Goal: Task Accomplishment & Management: Manage account settings

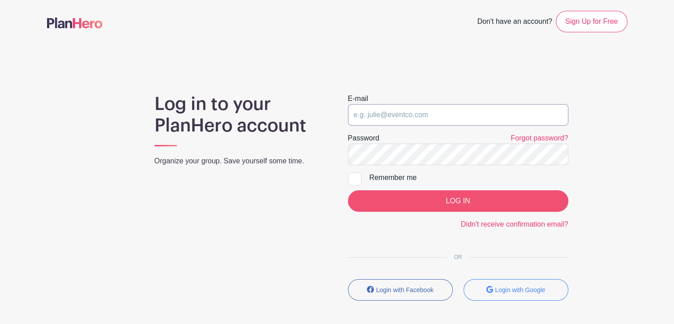
type input "tgrant@pearlhealth.org"
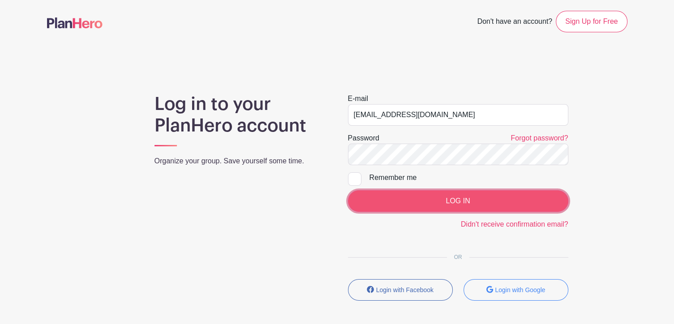
click at [472, 197] on input "LOG IN" at bounding box center [458, 201] width 220 height 22
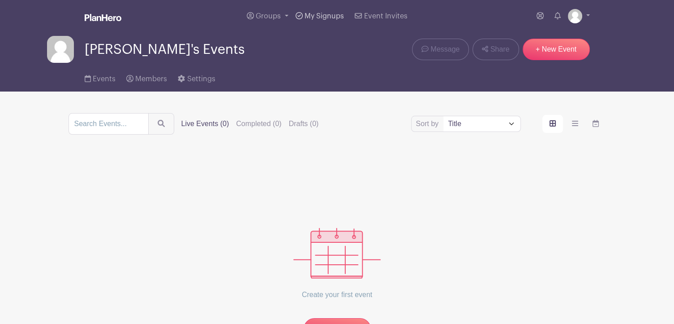
click at [314, 16] on span "My Signups" at bounding box center [324, 16] width 39 height 7
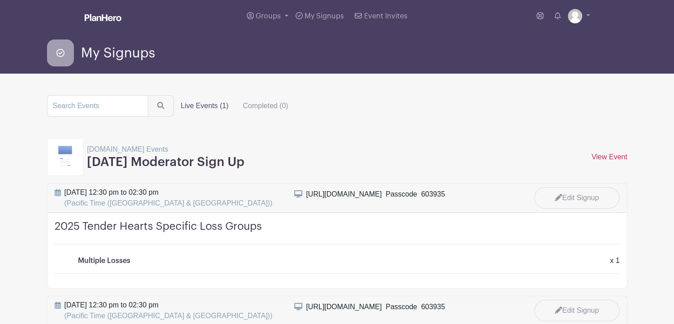
click at [600, 157] on link "View Event" at bounding box center [610, 157] width 36 height 8
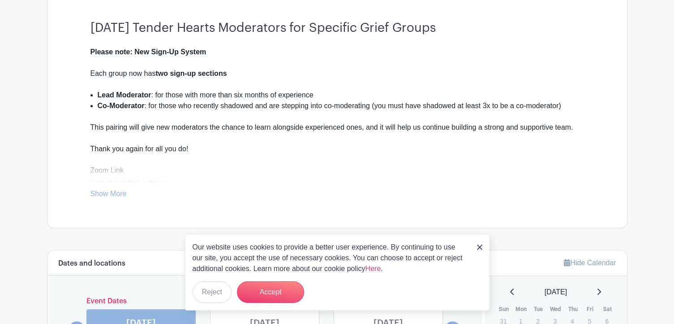
scroll to position [246, 0]
click at [480, 246] on img at bounding box center [479, 246] width 5 height 5
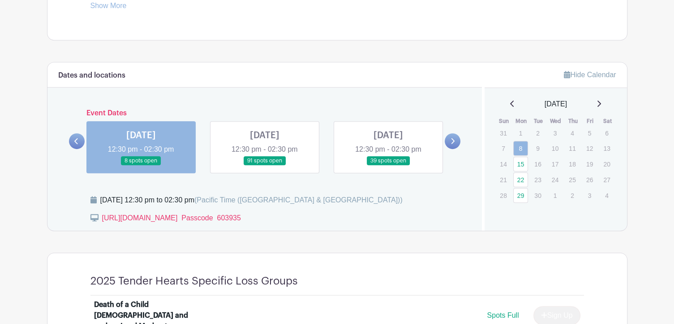
scroll to position [450, 0]
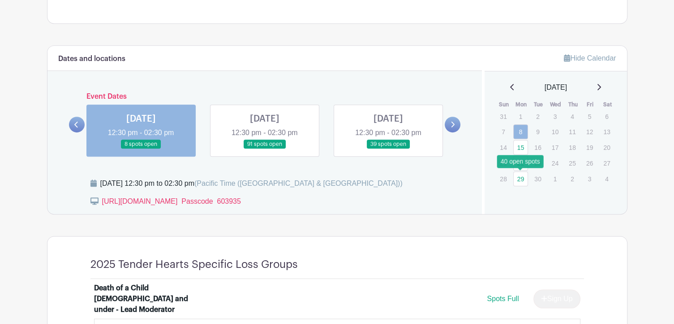
click at [521, 178] on link "29" at bounding box center [521, 178] width 15 height 15
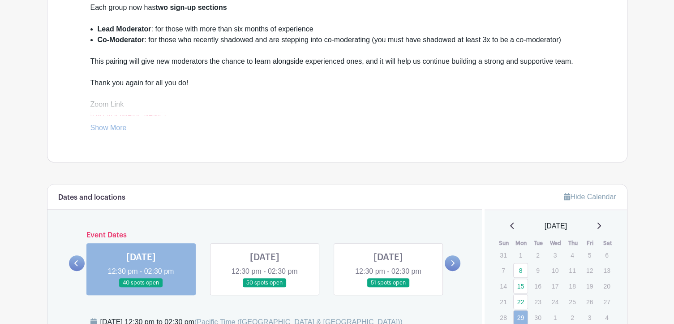
scroll to position [298, 0]
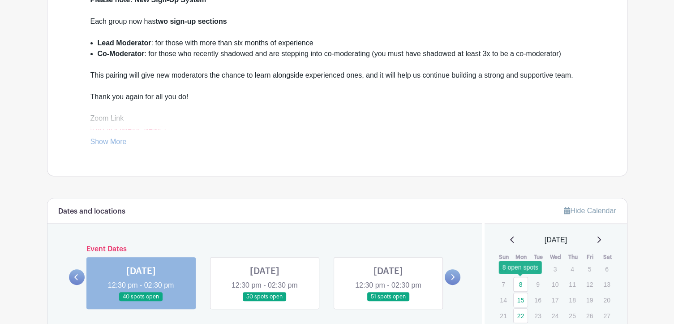
click at [523, 278] on link "8" at bounding box center [521, 283] width 15 height 15
click at [518, 281] on link "8" at bounding box center [521, 283] width 15 height 15
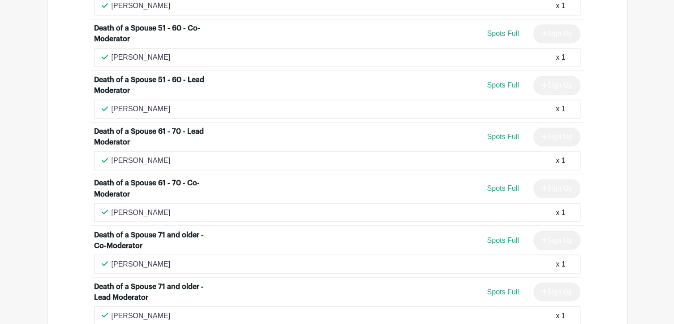
scroll to position [1460, 0]
